Goal: Information Seeking & Learning: Learn about a topic

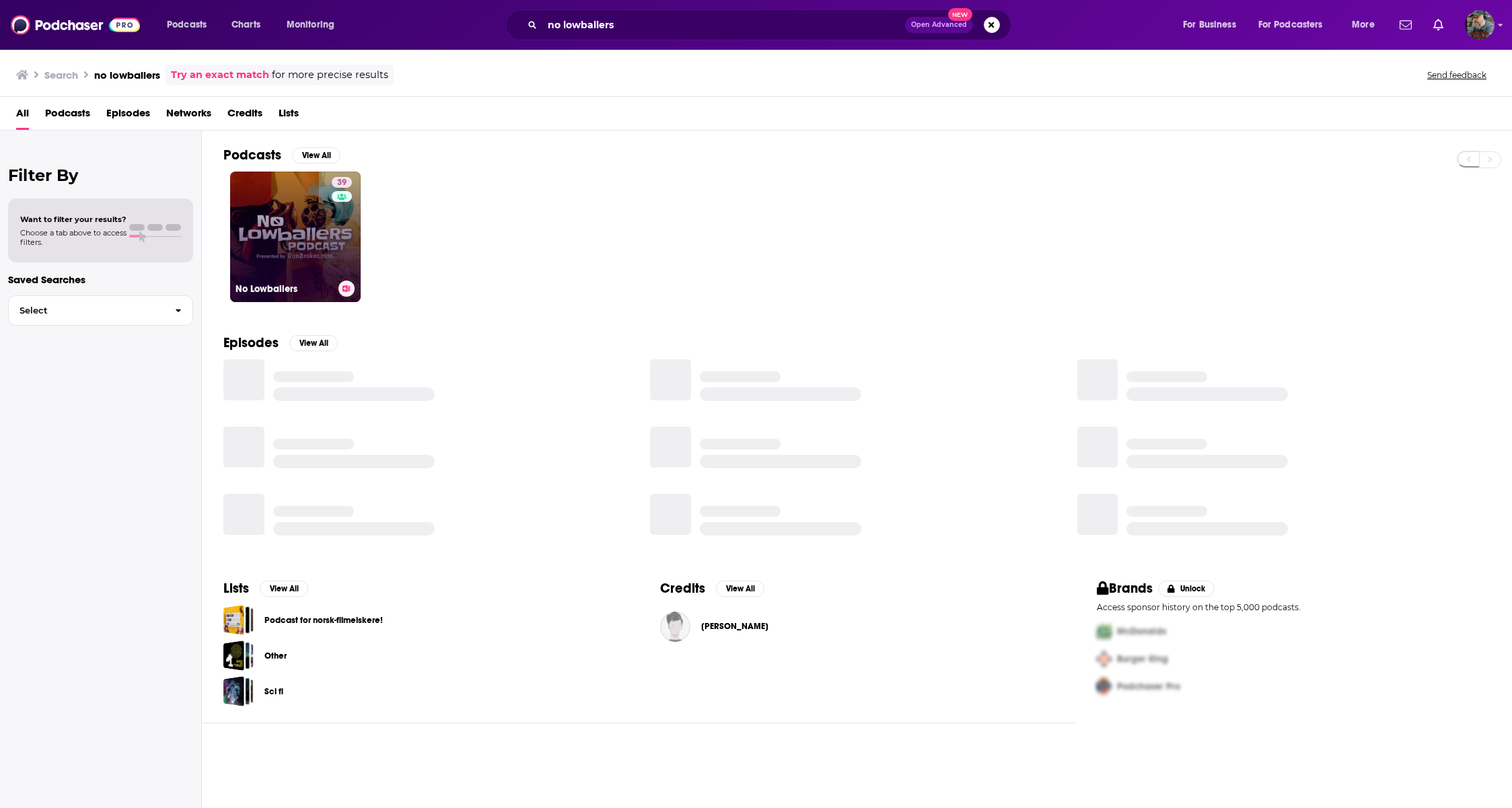
click at [317, 253] on link "39 No Lowballers" at bounding box center [296, 237] width 130 height 130
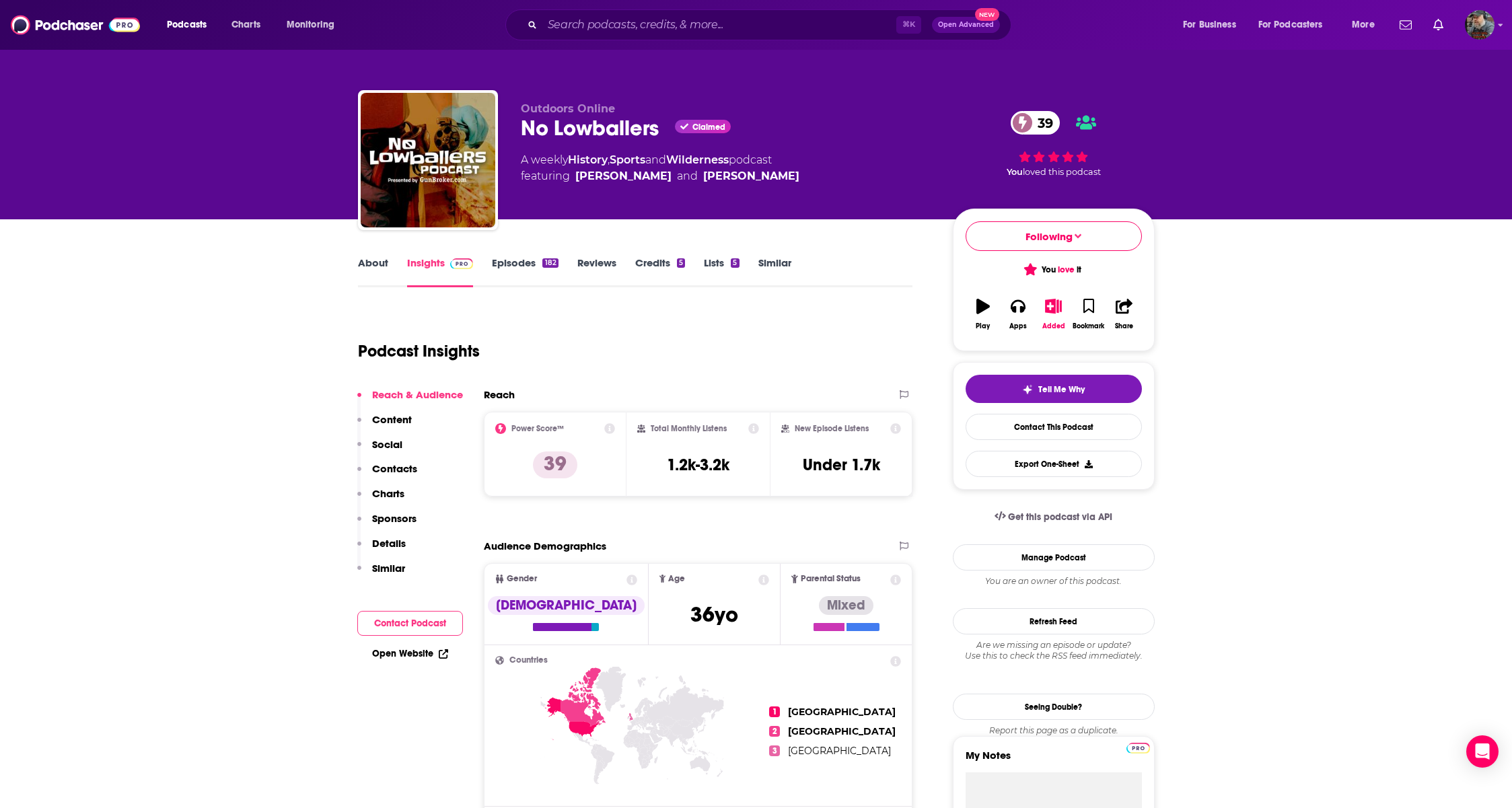
click at [517, 267] on link "Episodes 182" at bounding box center [524, 271] width 66 height 31
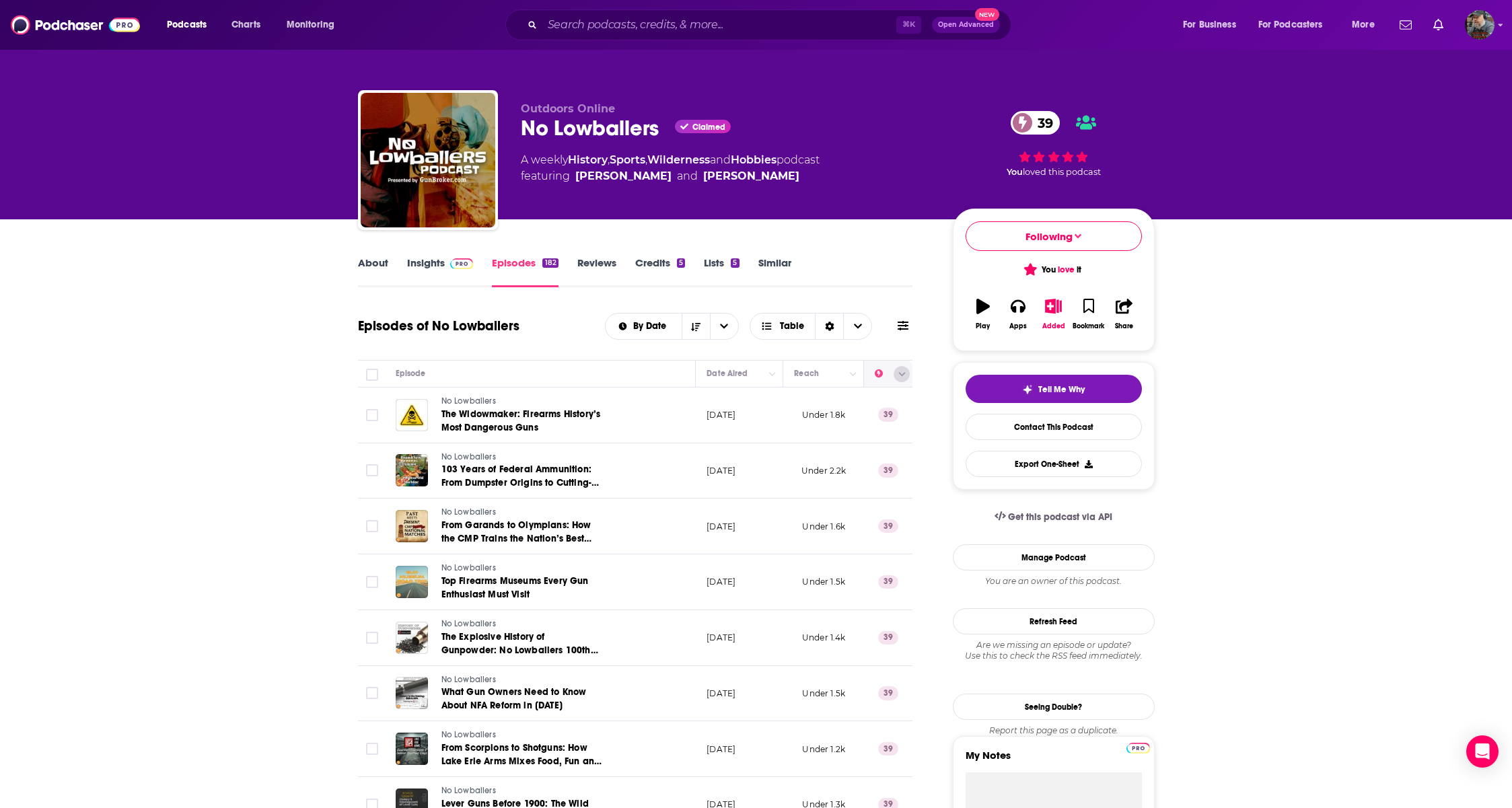
click at [904, 378] on icon "Column Actions" at bounding box center [901, 374] width 7 height 8
click at [904, 378] on div at bounding box center [756, 404] width 1512 height 808
